Goal: Obtain resource: Download file/media

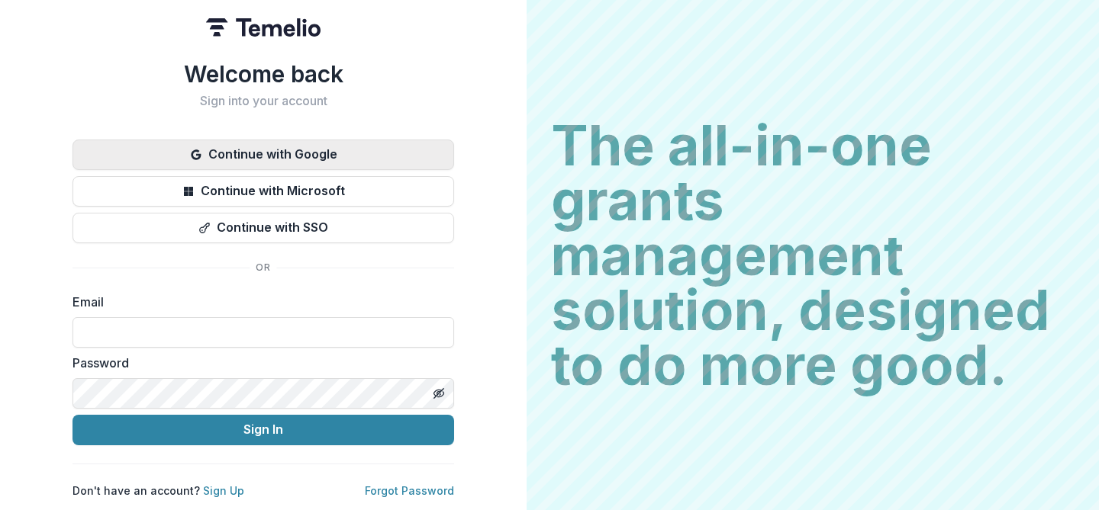
click at [268, 146] on button "Continue with Google" at bounding box center [263, 155] width 382 height 31
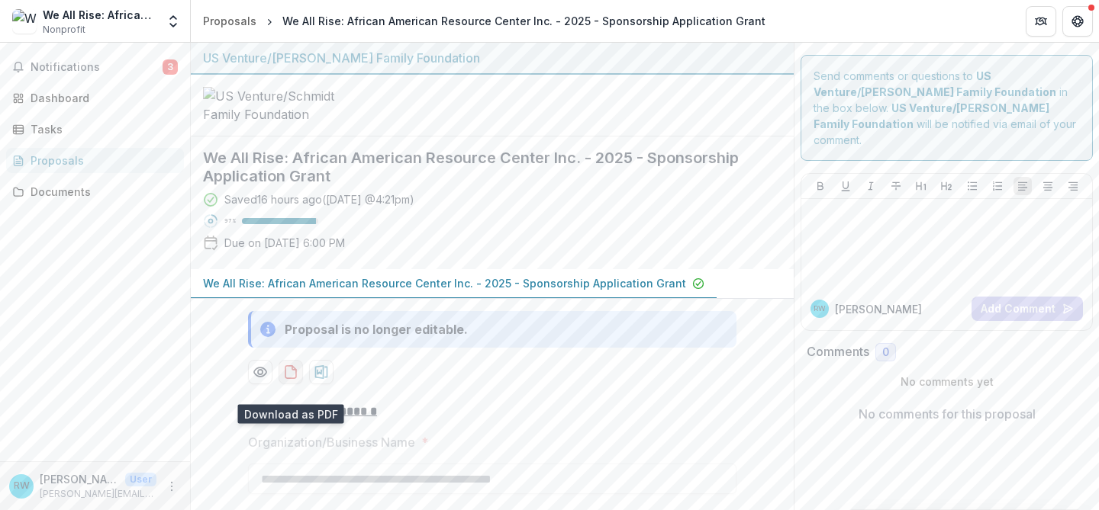
click at [290, 380] on icon "download-proposal" at bounding box center [290, 372] width 15 height 15
click at [566, 166] on h2 "We All Rise: African American Resource Center Inc. - 2025 - Sponsorship Applica…" at bounding box center [480, 167] width 554 height 37
